Goal: Navigation & Orientation: Find specific page/section

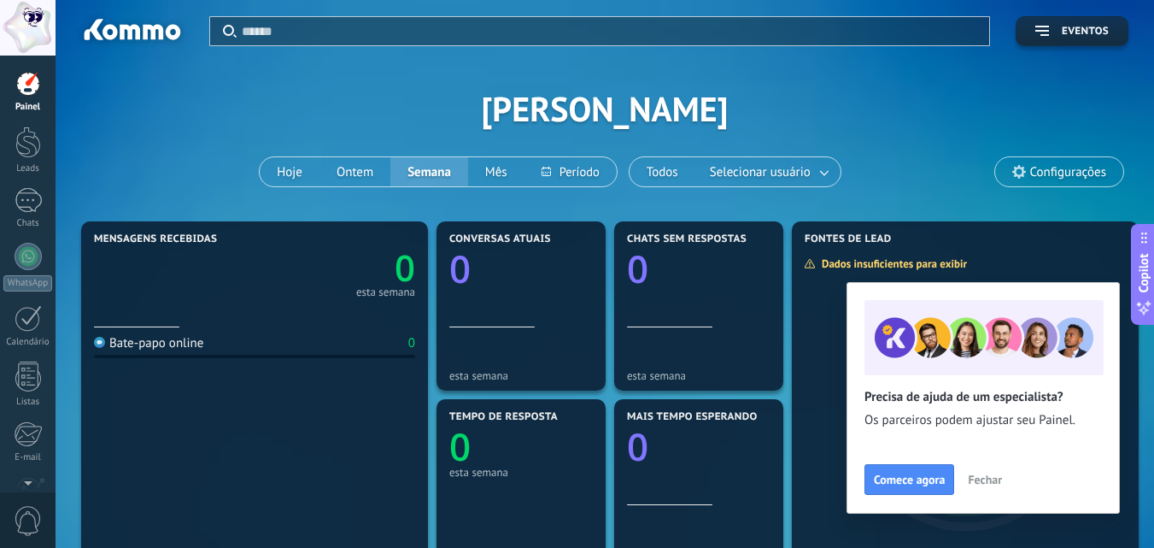
scroll to position [285, 0]
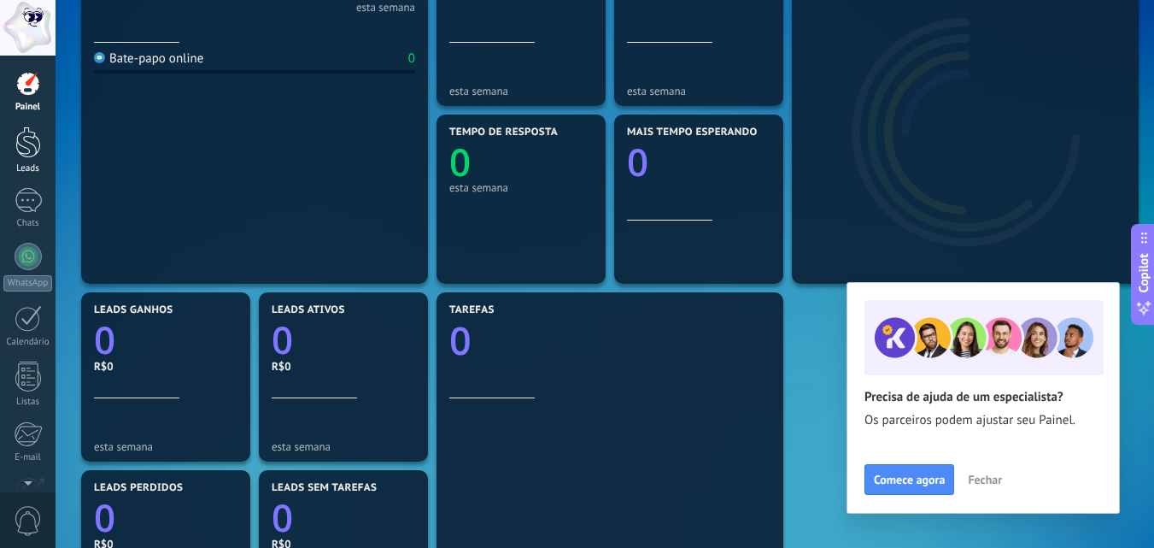
click at [31, 141] on div at bounding box center [28, 142] width 26 height 32
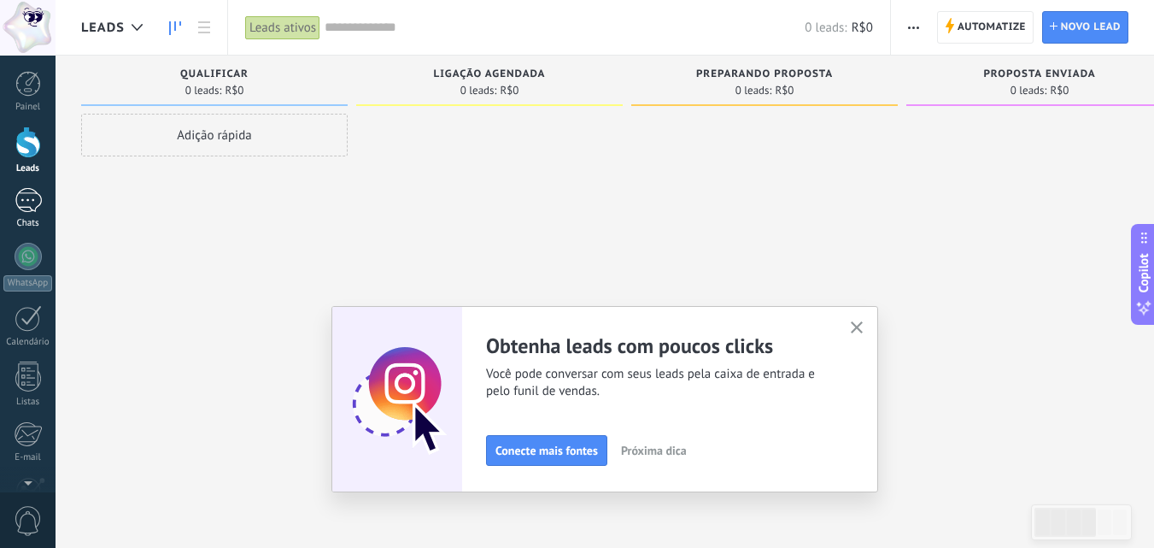
click at [26, 197] on div at bounding box center [28, 200] width 27 height 25
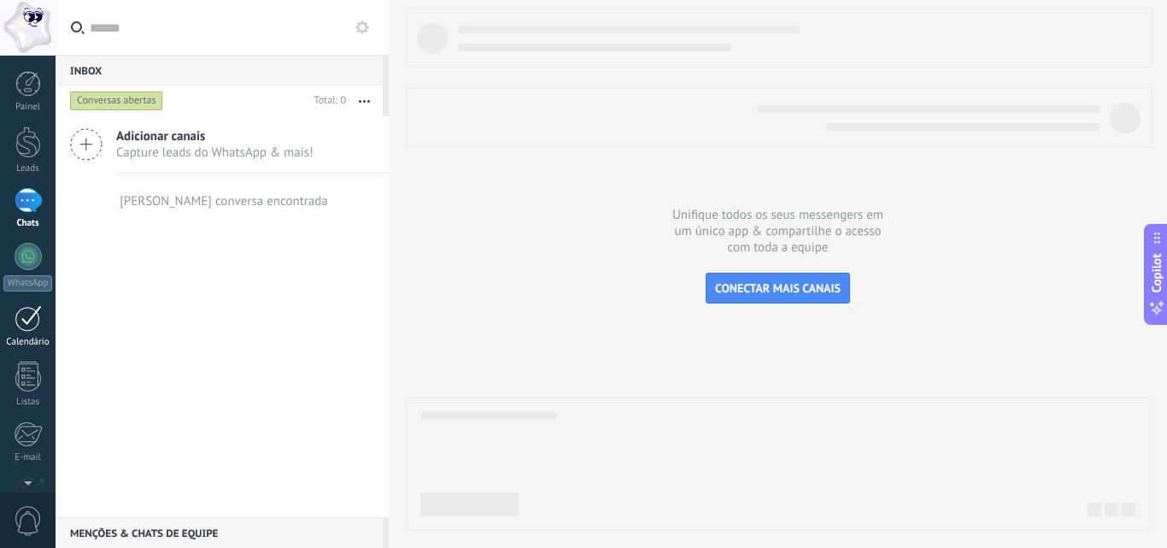
scroll to position [163, 0]
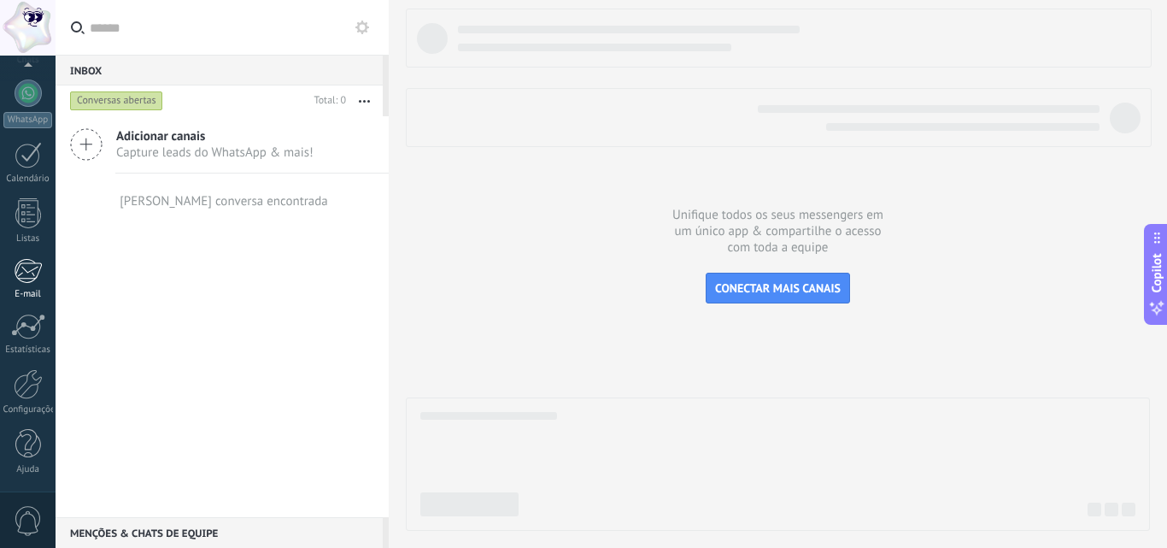
click at [25, 273] on div at bounding box center [28, 271] width 28 height 26
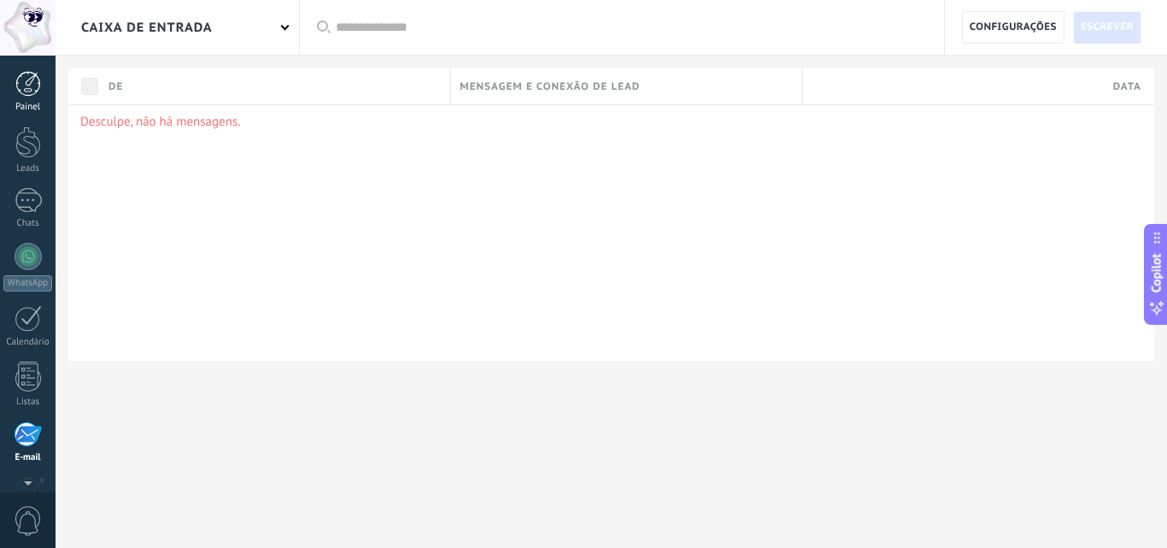
click at [37, 74] on div at bounding box center [28, 84] width 26 height 26
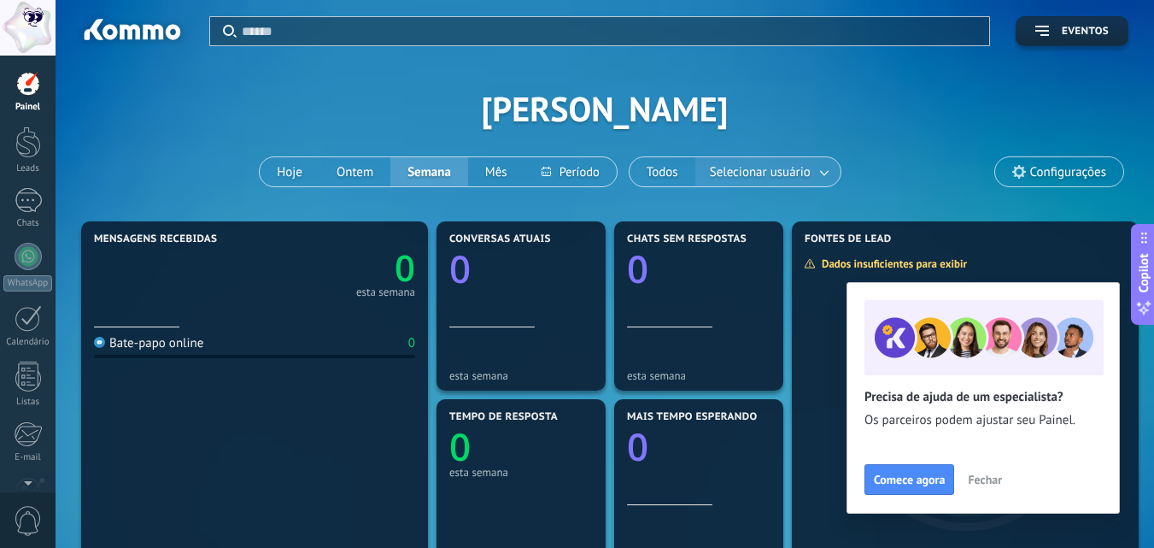
click at [800, 173] on span "Selecionar usuário" at bounding box center [761, 172] width 108 height 23
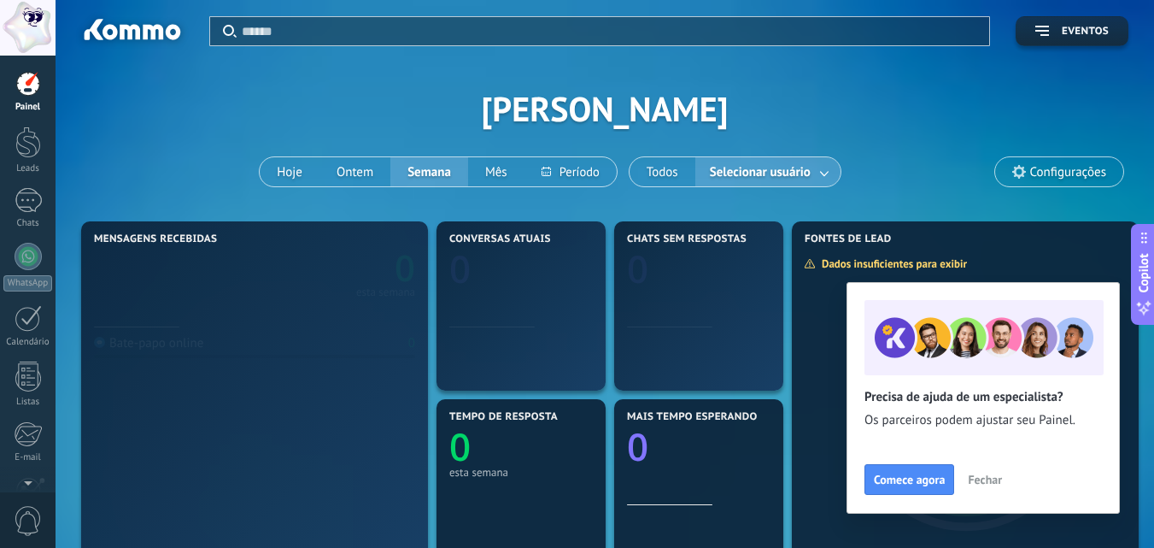
click at [824, 171] on link at bounding box center [825, 172] width 31 height 28
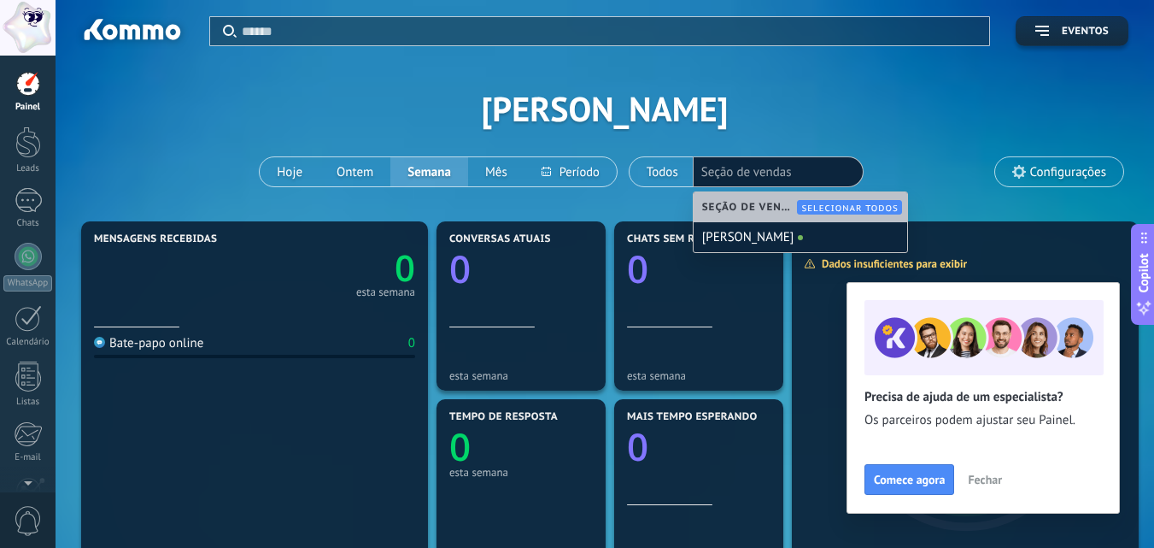
click at [892, 135] on div "Aplicar Eventos HELLEN [PERSON_NAME] COSTA Hoje Ontem Semana Mês Todos Selecion…" at bounding box center [605, 108] width 1048 height 217
